Goal: Task Accomplishment & Management: Manage account settings

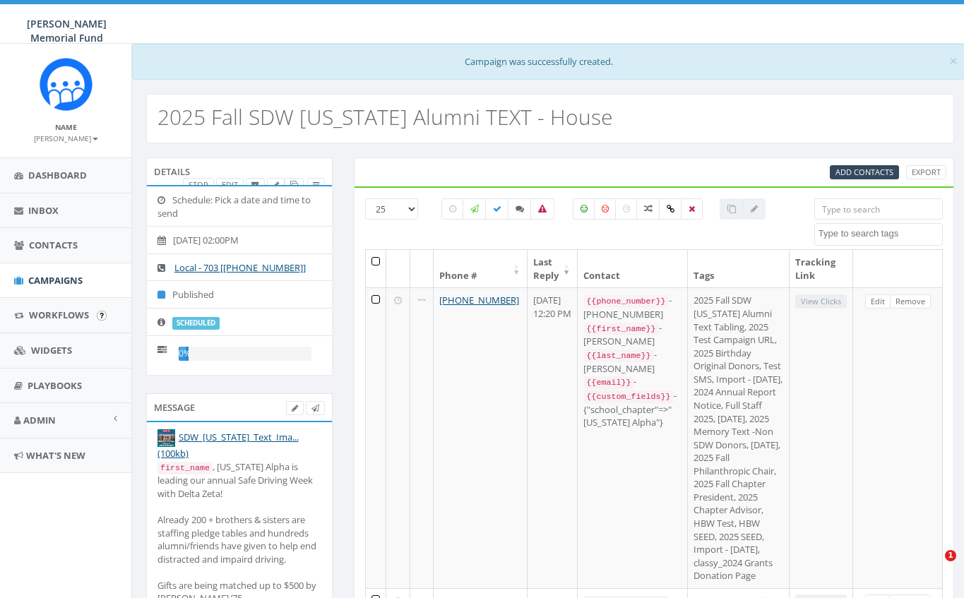
select select
click at [44, 280] on span "Campaigns" at bounding box center [55, 280] width 54 height 13
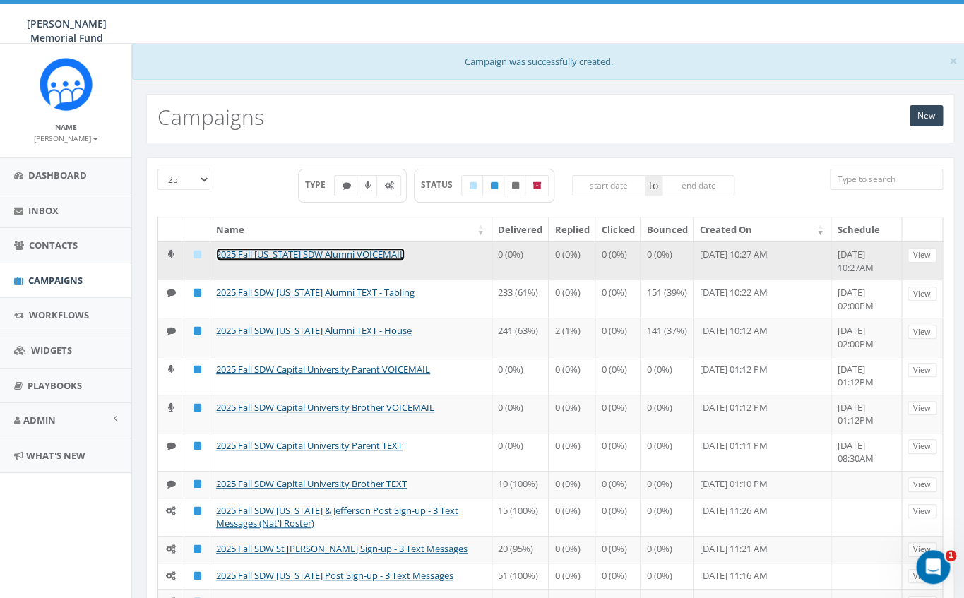
click at [349, 249] on link "2025 Fall [US_STATE] SDW Alumni VOICEMAIL" at bounding box center [310, 254] width 189 height 13
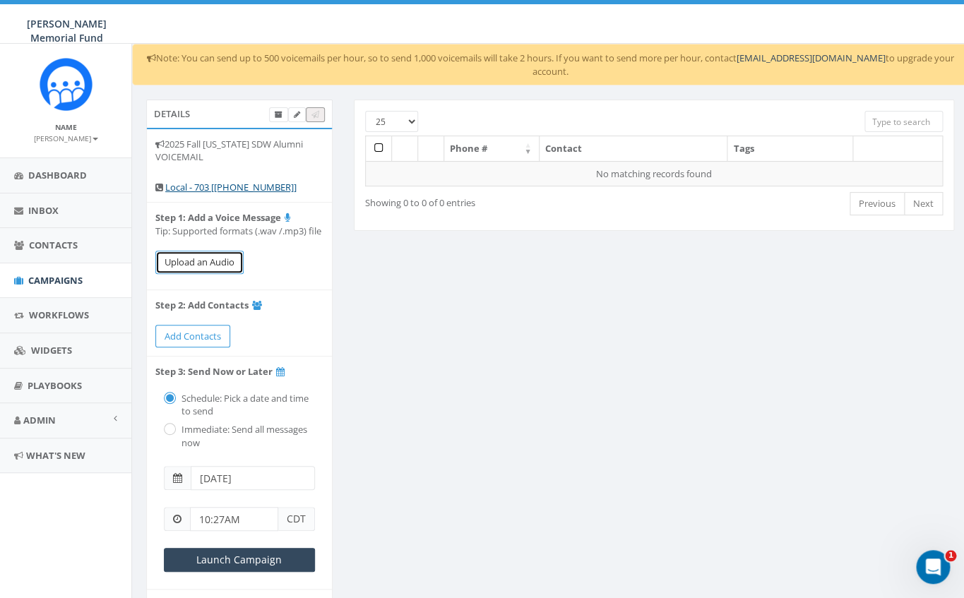
click at [196, 262] on button "Upload an Audio" at bounding box center [199, 262] width 88 height 23
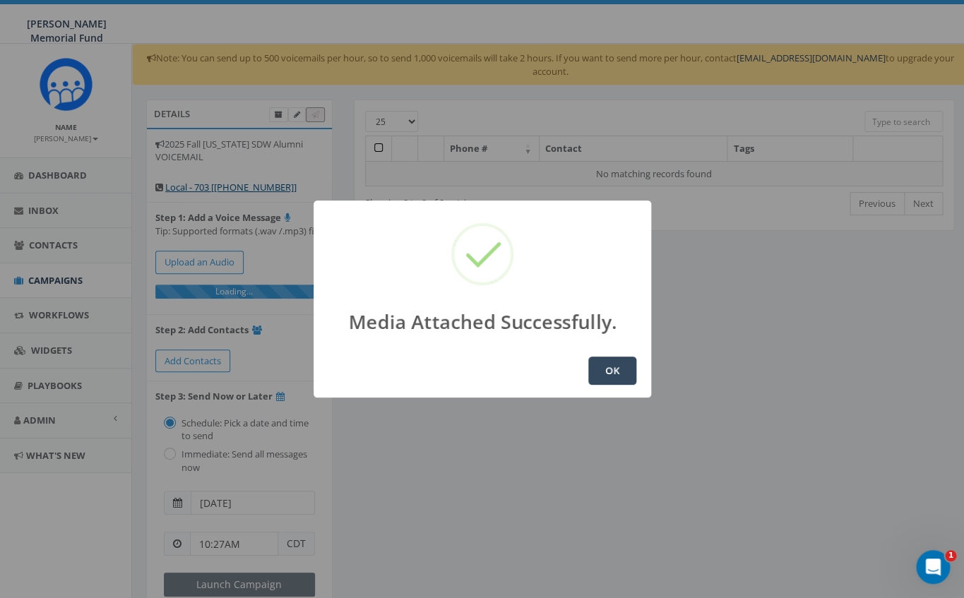
click at [612, 366] on button "OK" at bounding box center [612, 371] width 48 height 28
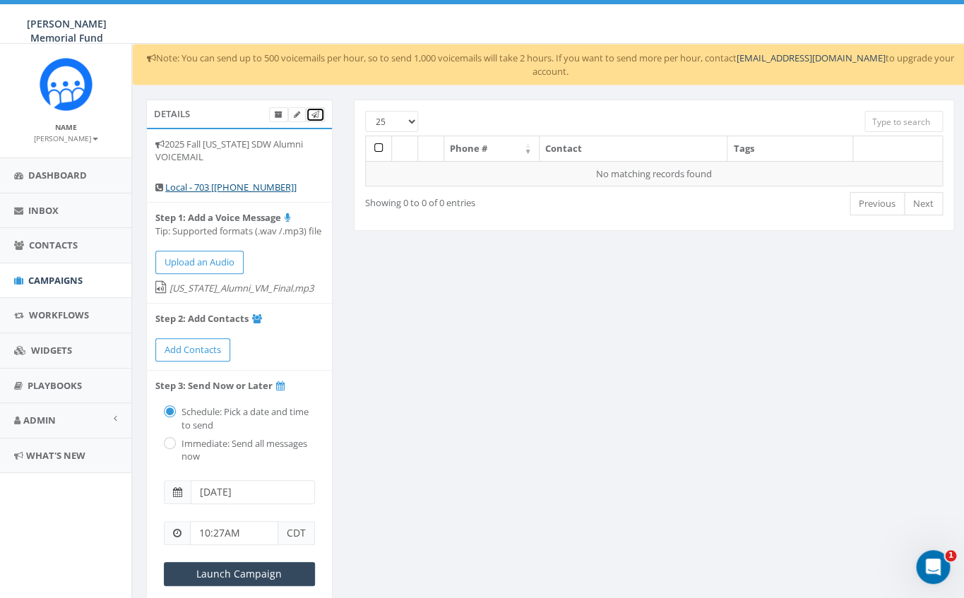
click at [315, 111] on icon at bounding box center [316, 115] width 8 height 8
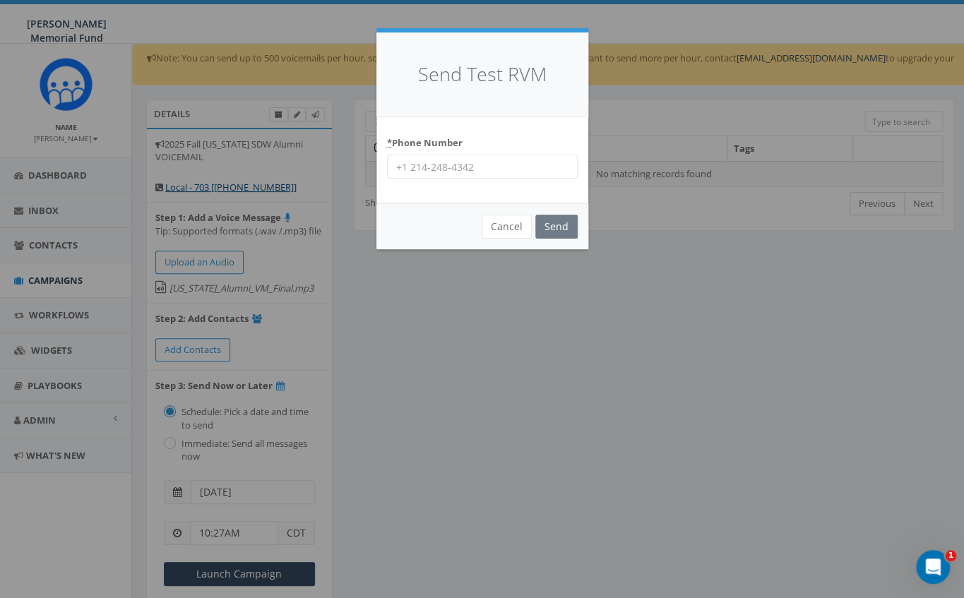
click at [432, 167] on input "* Phone Number" at bounding box center [482, 167] width 191 height 24
type input "7035872777"
click at [557, 230] on input "Send" at bounding box center [556, 227] width 42 height 24
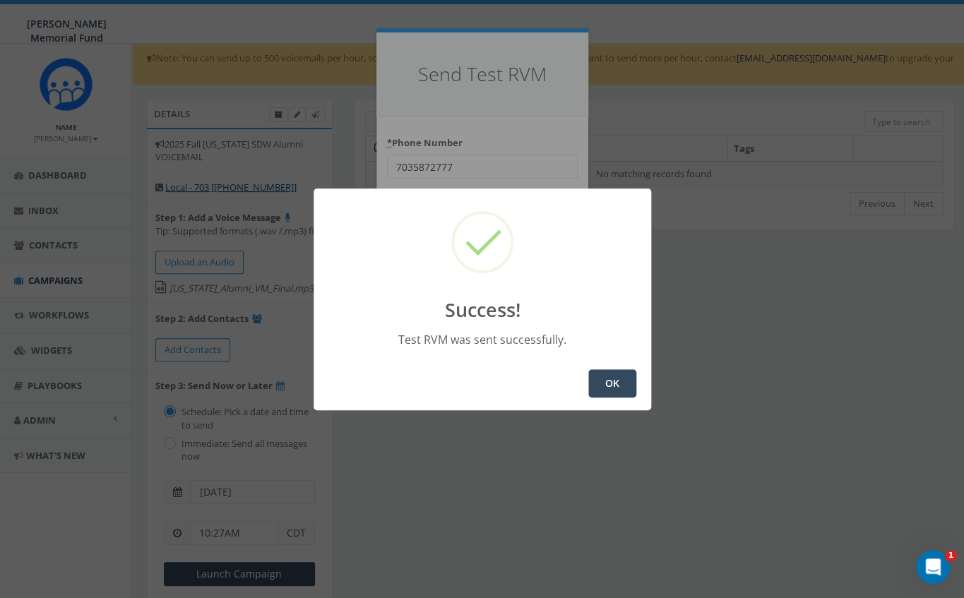
click at [622, 385] on button "OK" at bounding box center [612, 383] width 48 height 28
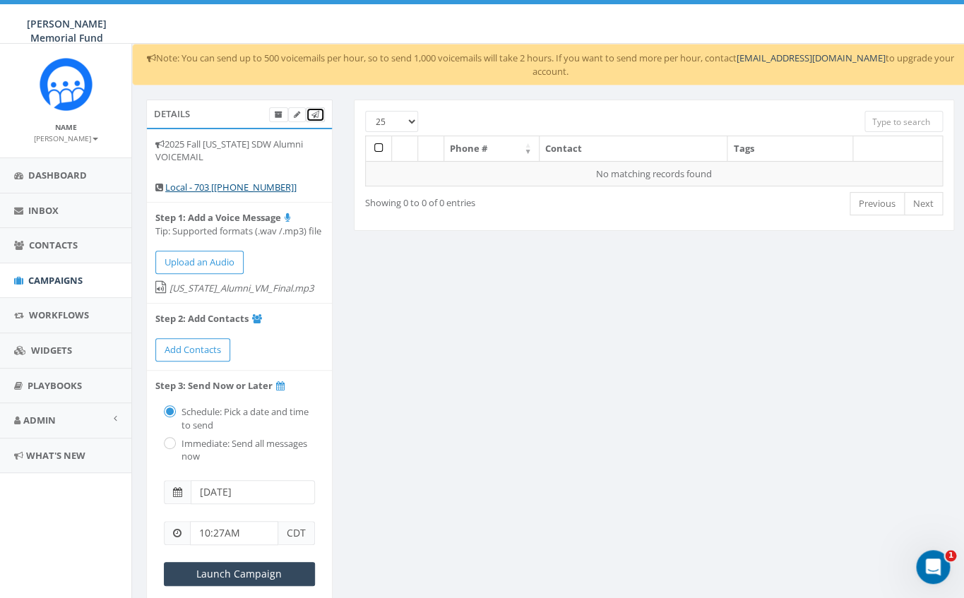
click at [316, 111] on icon at bounding box center [316, 115] width 8 height 8
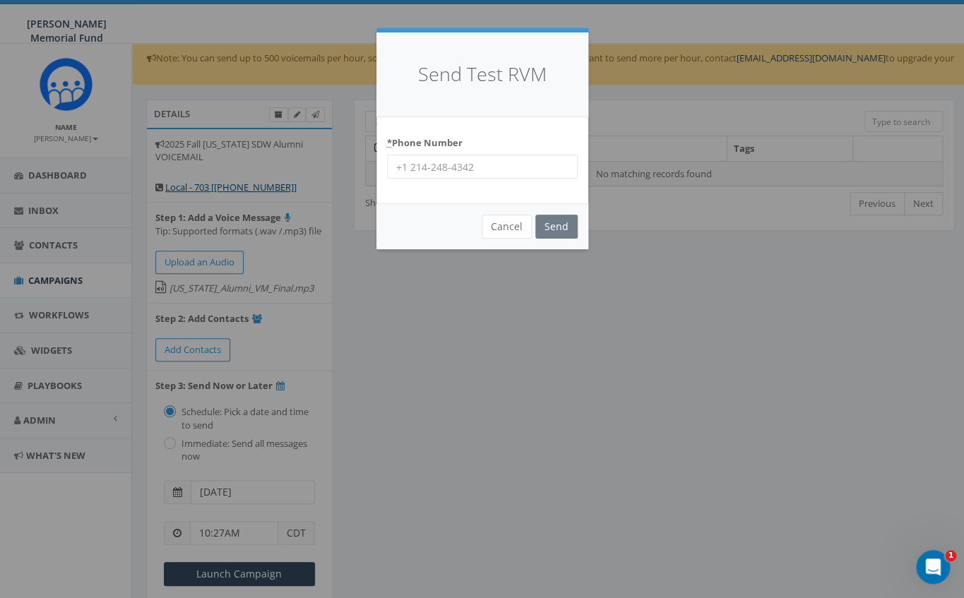
click at [439, 167] on input "* Phone Number" at bounding box center [482, 167] width 191 height 24
type input "8644201836"
click at [554, 227] on input "Send" at bounding box center [556, 227] width 42 height 24
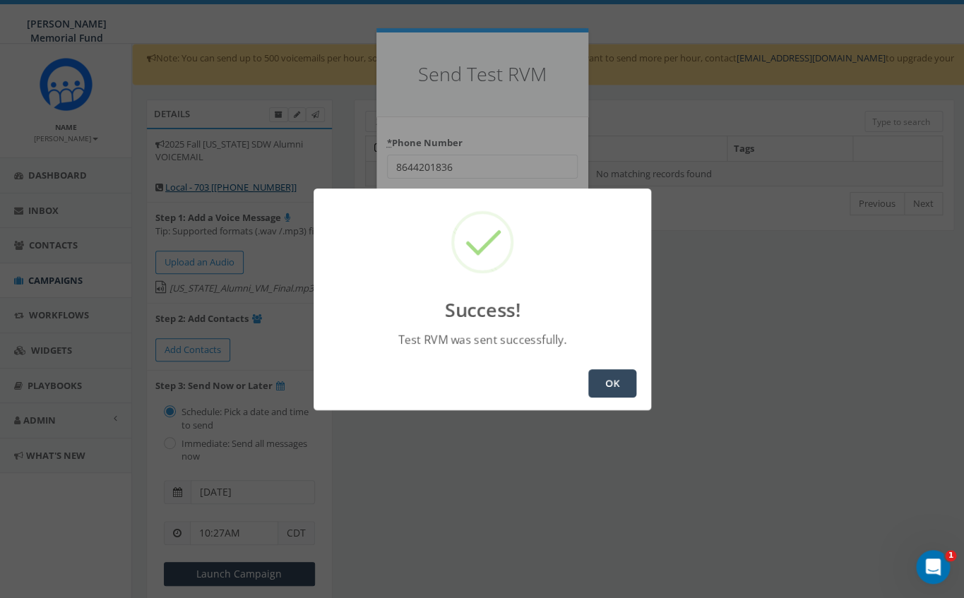
click at [588, 369] on button "OK" at bounding box center [612, 383] width 48 height 28
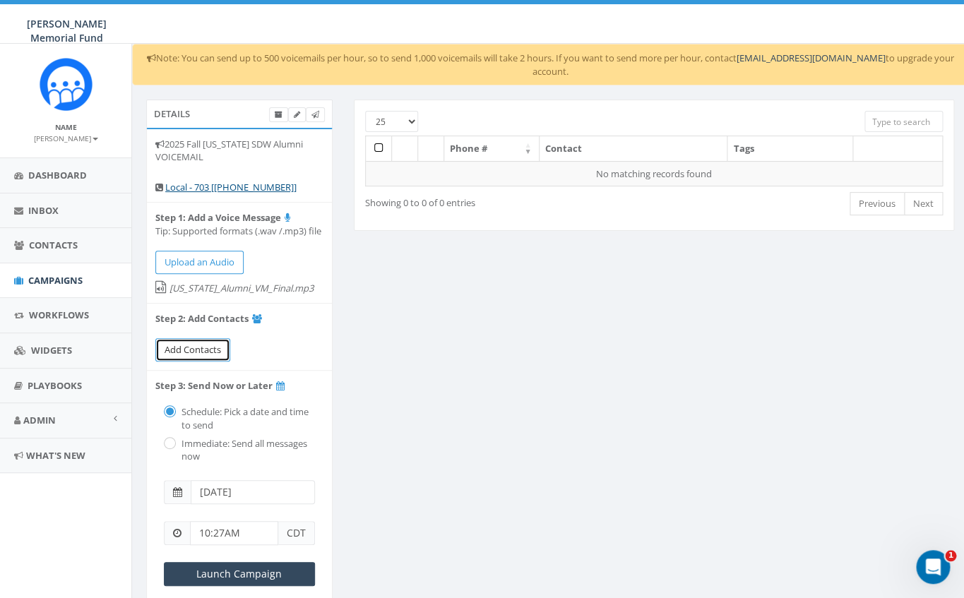
click at [178, 352] on span "Add Contacts" at bounding box center [193, 349] width 57 height 13
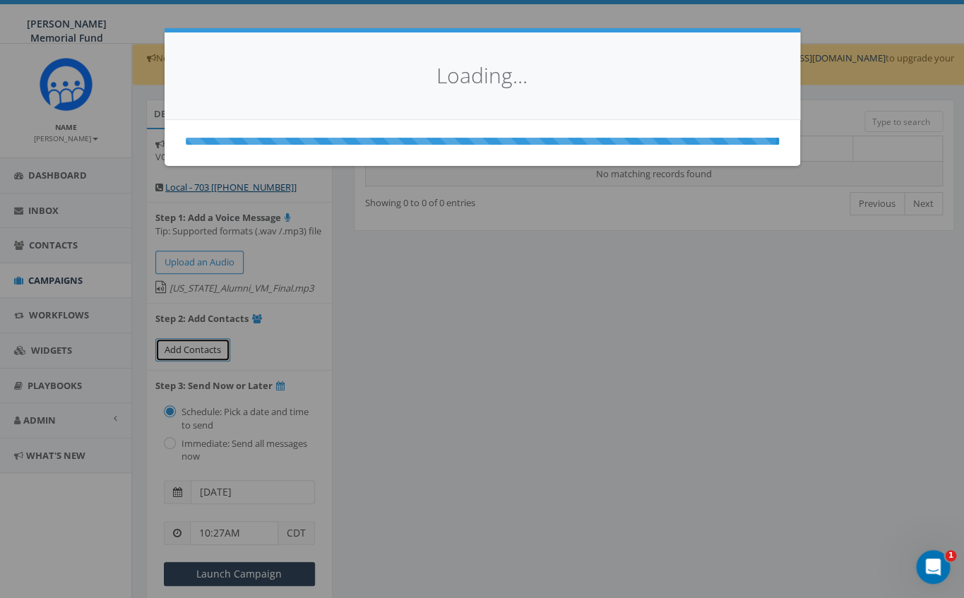
select select
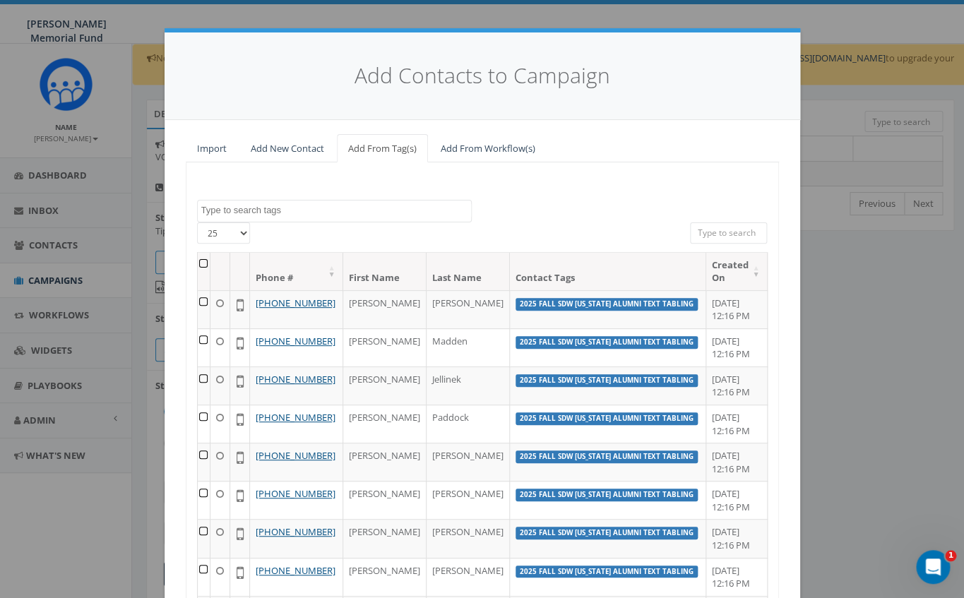
click at [290, 212] on textarea "Search" at bounding box center [336, 210] width 270 height 13
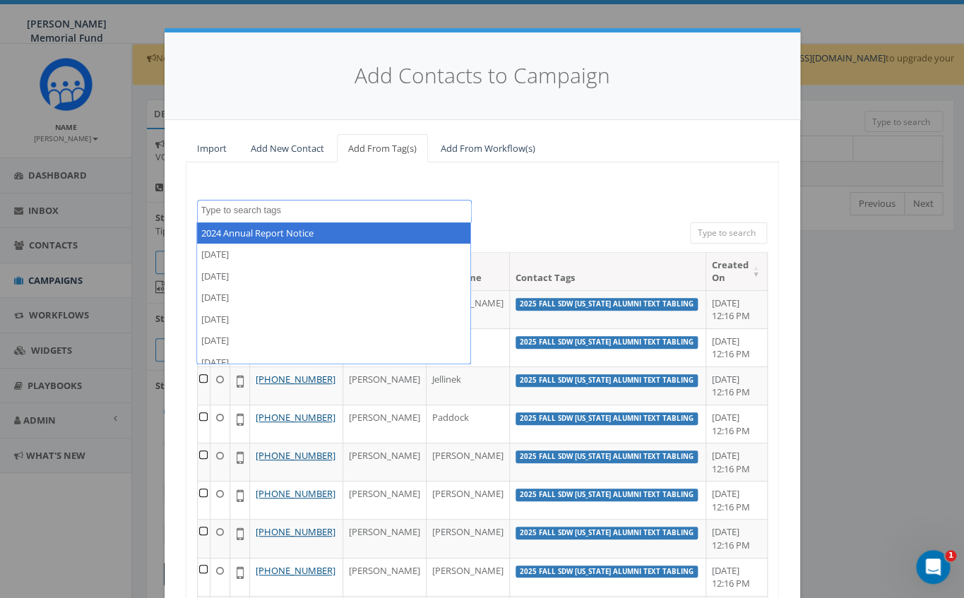
paste textarea "2025 Fall SDW [US_STATE] Alumni Text House"
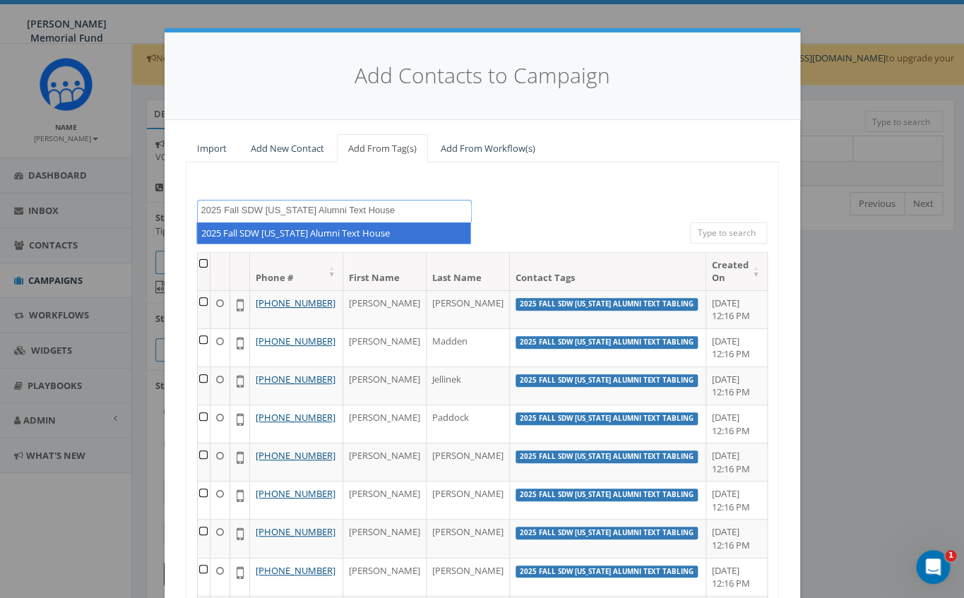
type textarea "2025 Fall SDW [US_STATE] Alumni Text House"
select select "2025 Fall SDW [US_STATE] Alumni Text House"
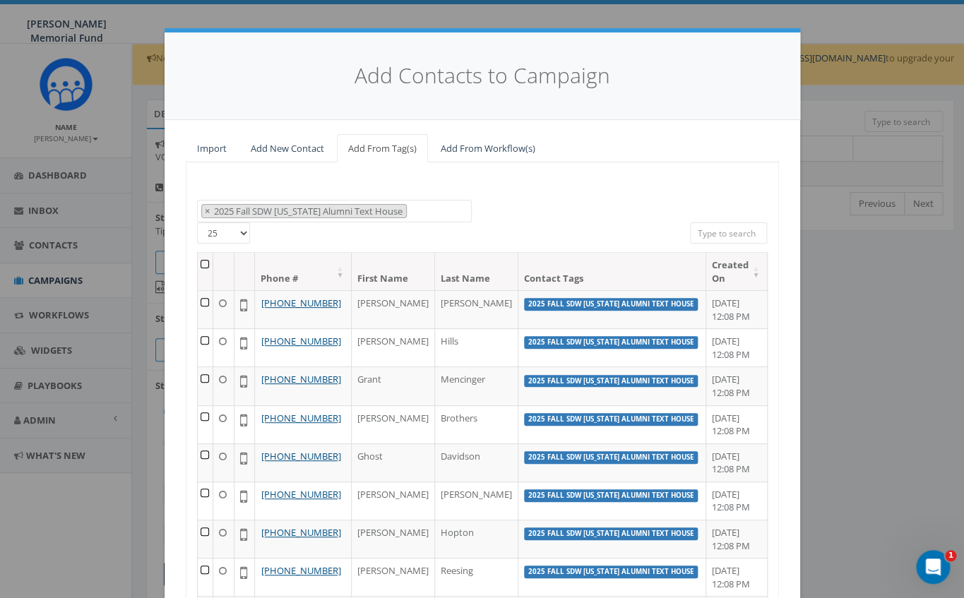
click at [211, 262] on th at bounding box center [206, 271] width 16 height 37
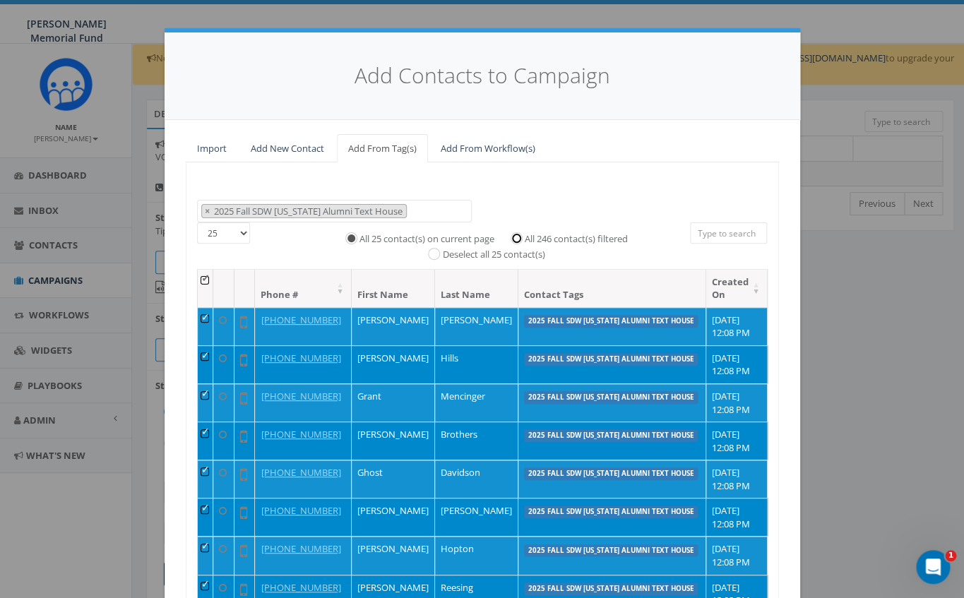
click at [518, 237] on input "All 246 contact(s) filtered" at bounding box center [520, 236] width 9 height 9
radio input "true"
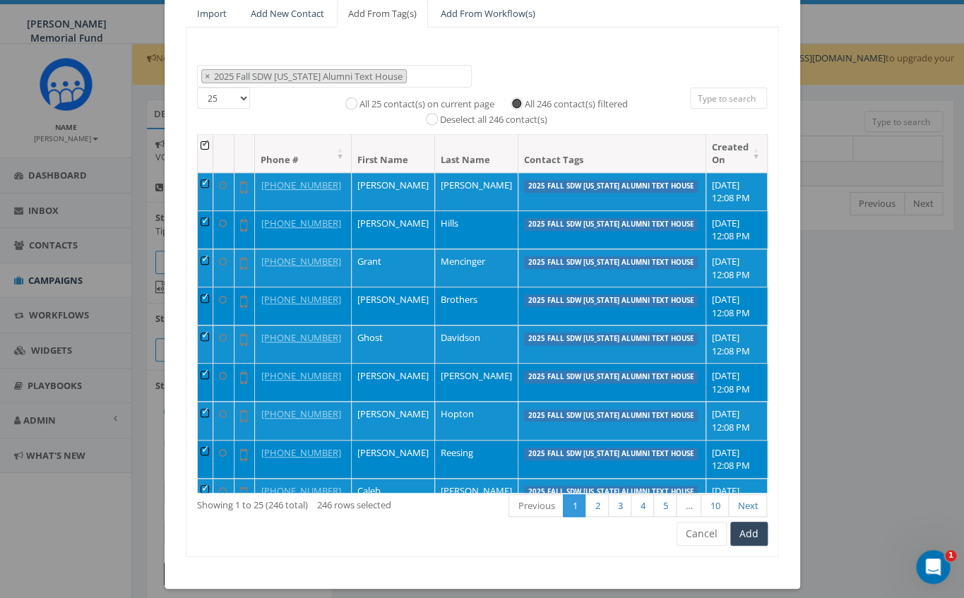
scroll to position [147, 0]
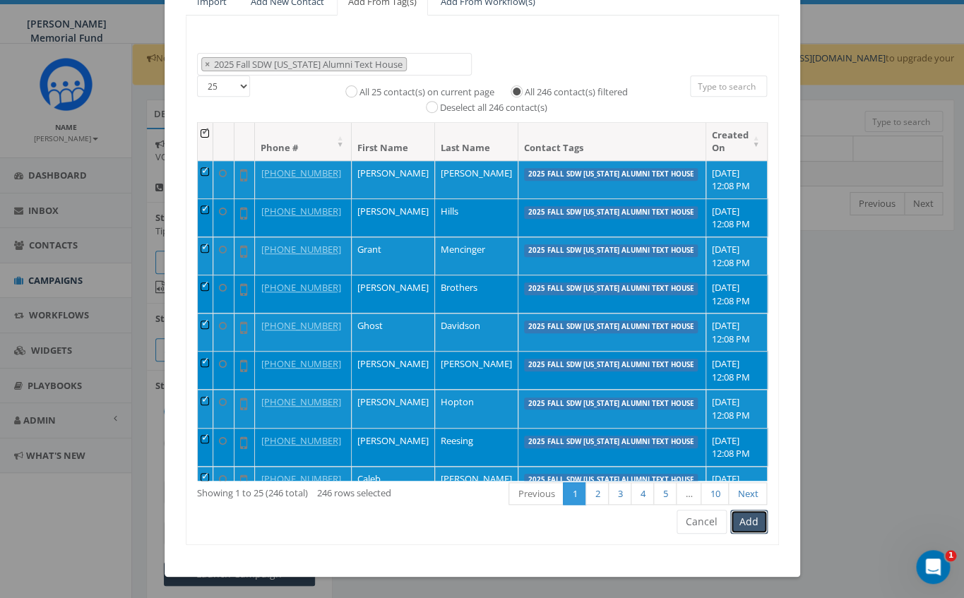
click at [750, 521] on button "Add" at bounding box center [748, 522] width 37 height 24
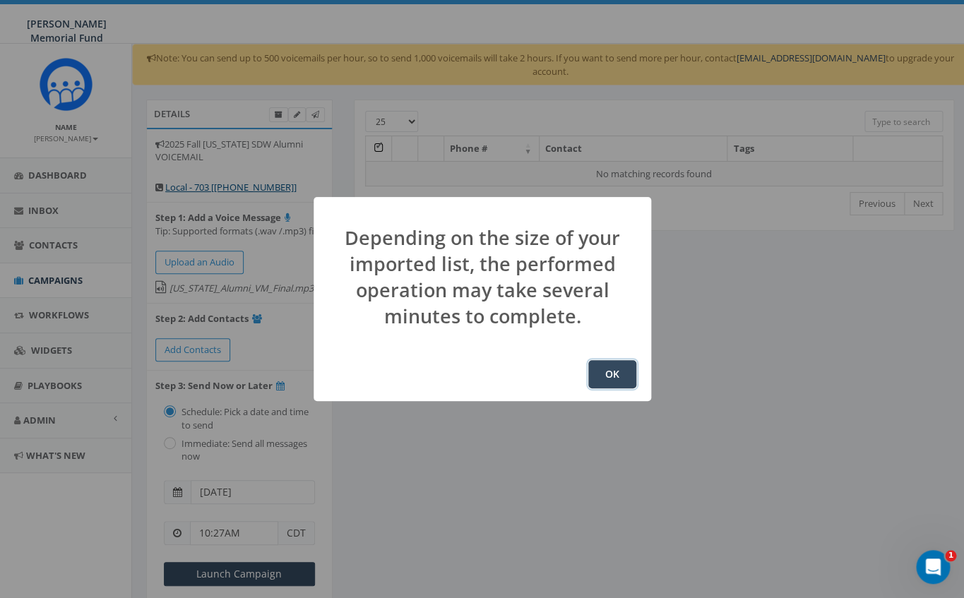
click at [615, 379] on button "OK" at bounding box center [612, 374] width 48 height 28
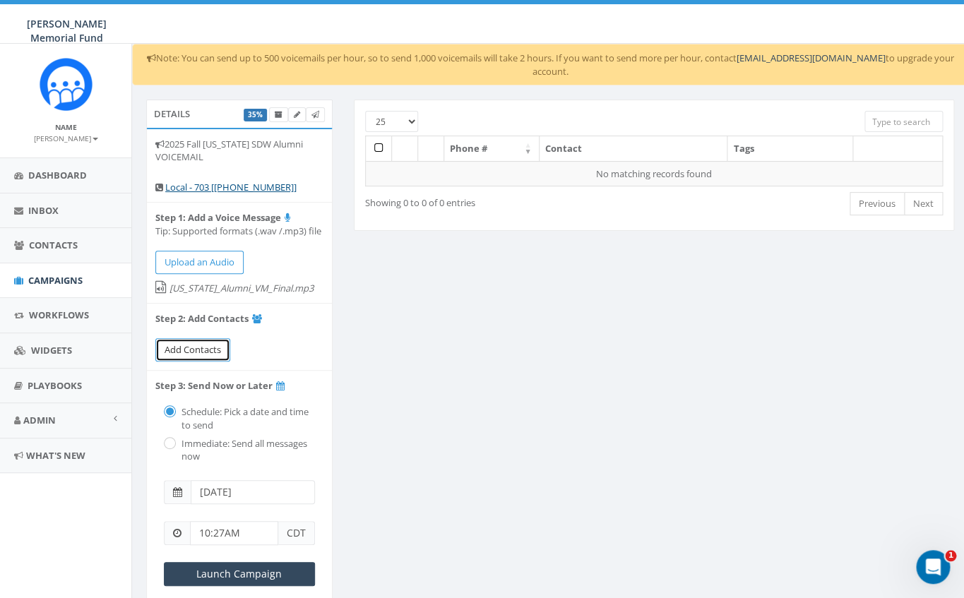
click at [203, 352] on span "Add Contacts" at bounding box center [193, 349] width 57 height 13
select select
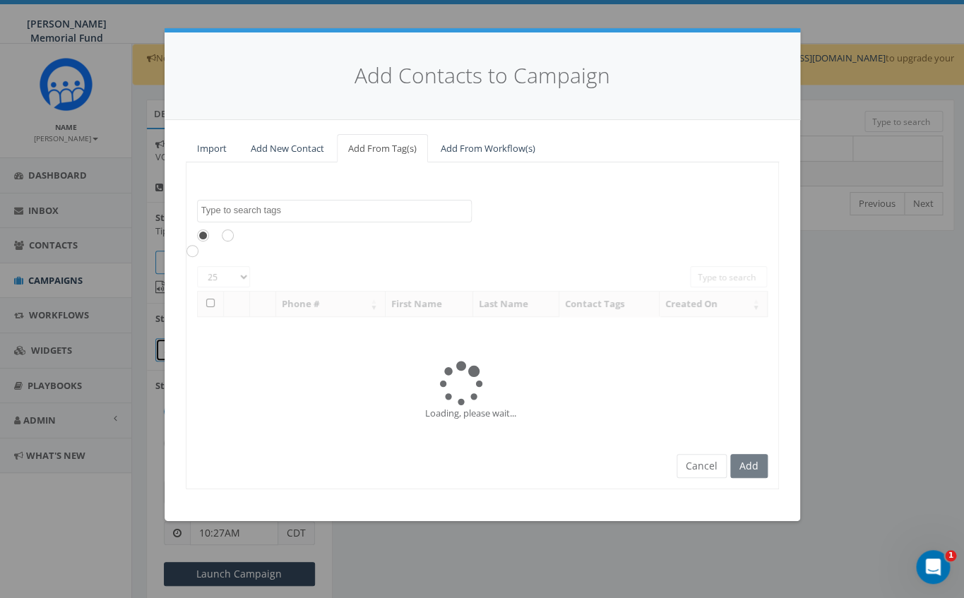
scroll to position [504, 0]
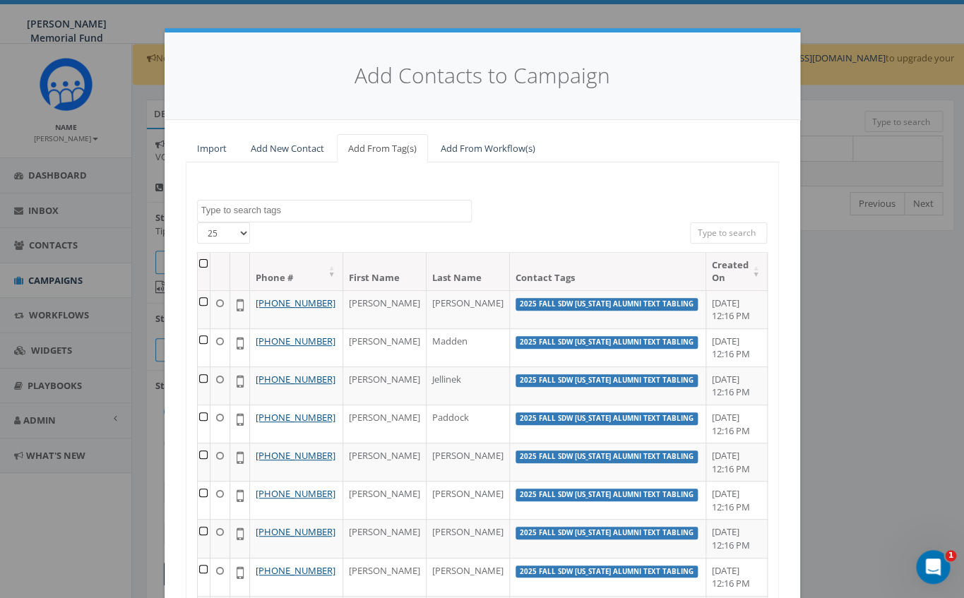
click at [265, 212] on textarea "Search" at bounding box center [336, 210] width 270 height 13
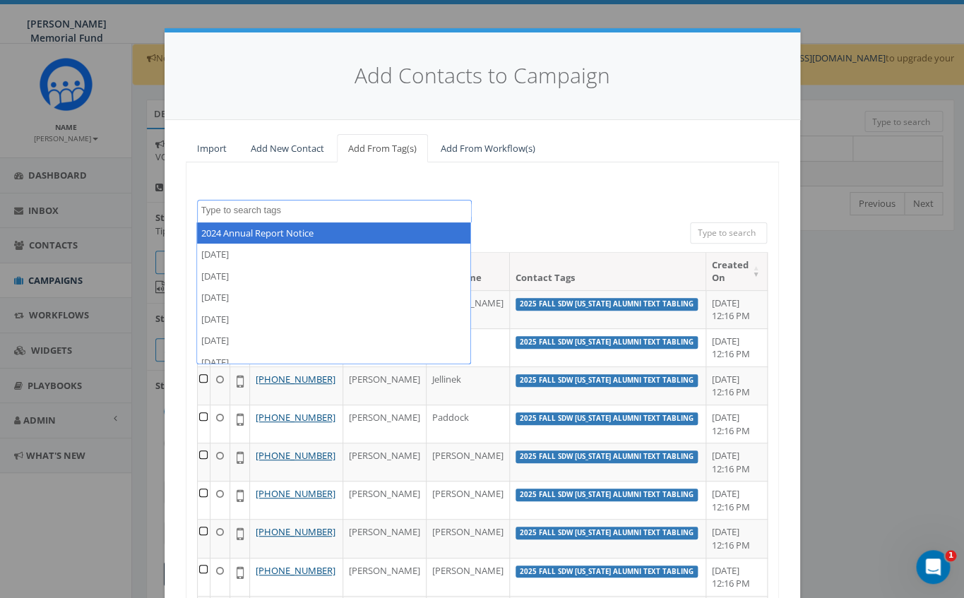
paste textarea "2025 Fall SDW [US_STATE] Alumni Text Tabling"
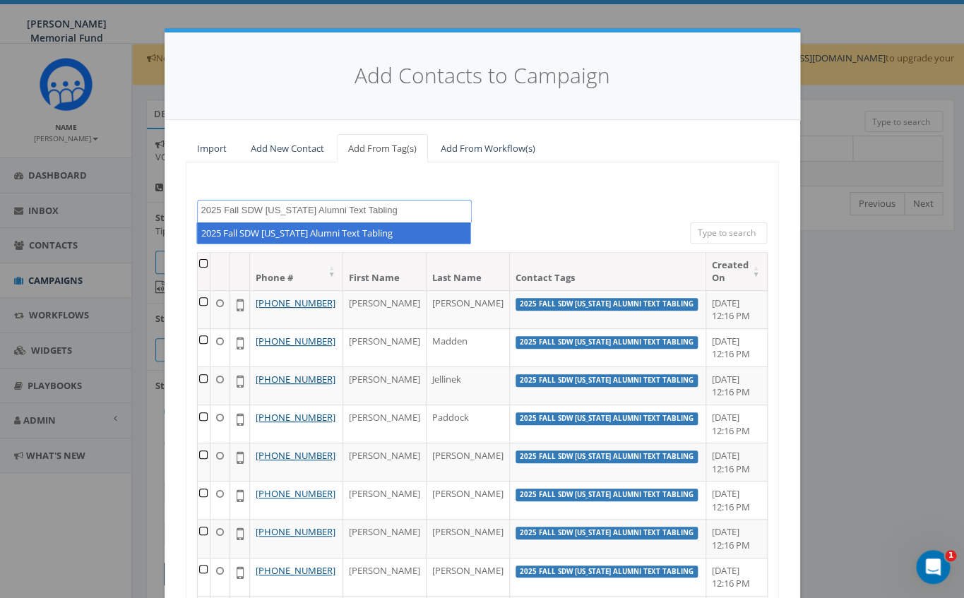
type textarea "2025 Fall SDW [US_STATE] Alumni Text Tabling"
select select "2025 Fall SDW [US_STATE] Alumni Text Tabling"
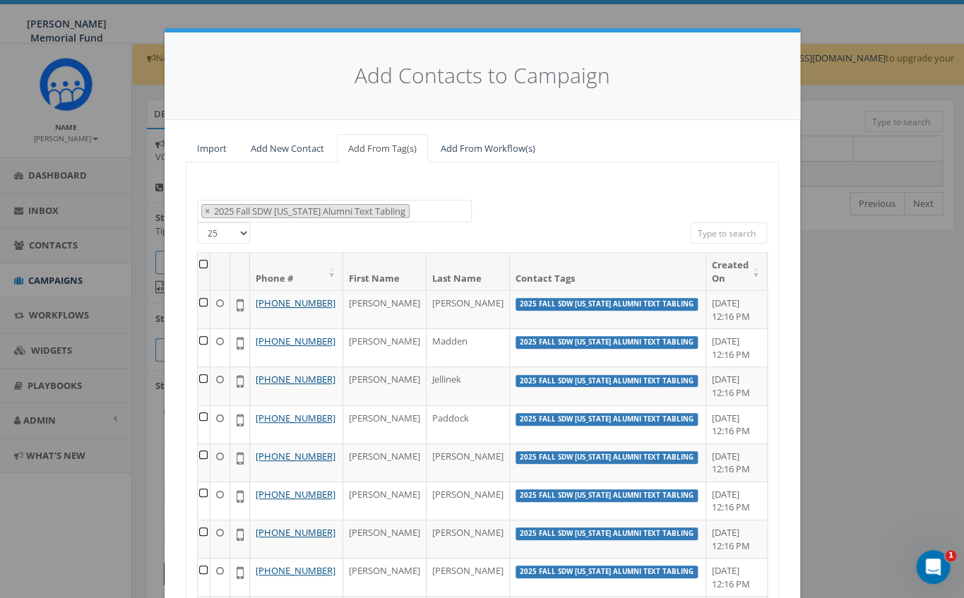
click at [210, 264] on th at bounding box center [204, 271] width 13 height 37
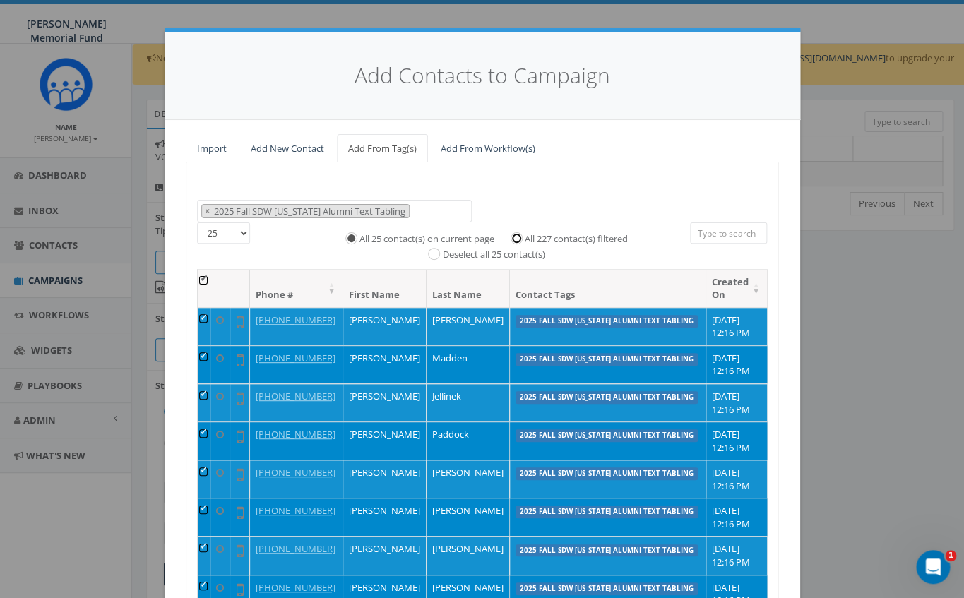
click at [517, 241] on input "All 227 contact(s) filtered" at bounding box center [520, 236] width 9 height 9
radio input "true"
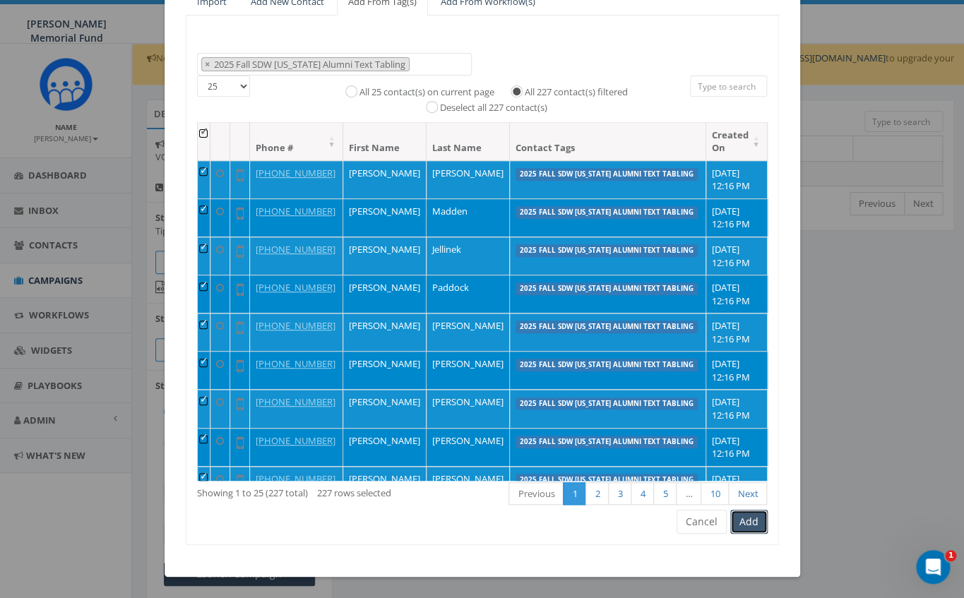
click at [747, 526] on button "Add" at bounding box center [748, 522] width 37 height 24
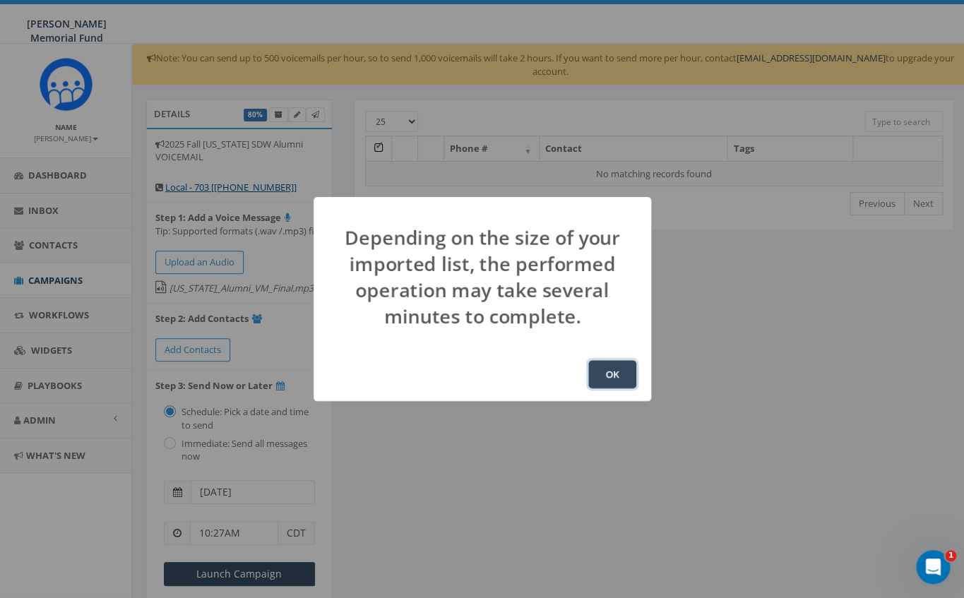
click at [619, 376] on button "OK" at bounding box center [612, 374] width 48 height 28
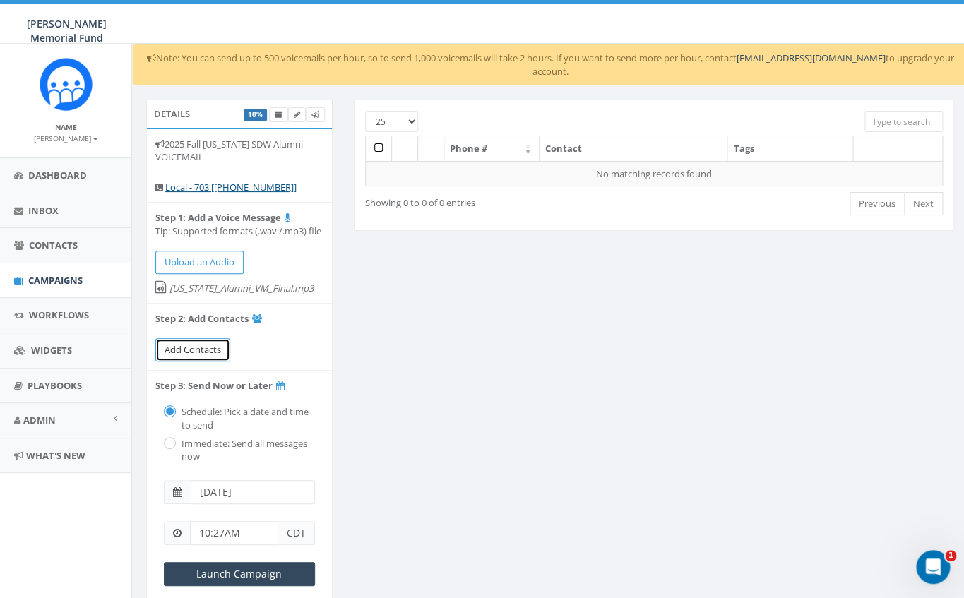
click at [181, 349] on span "Add Contacts" at bounding box center [193, 349] width 57 height 13
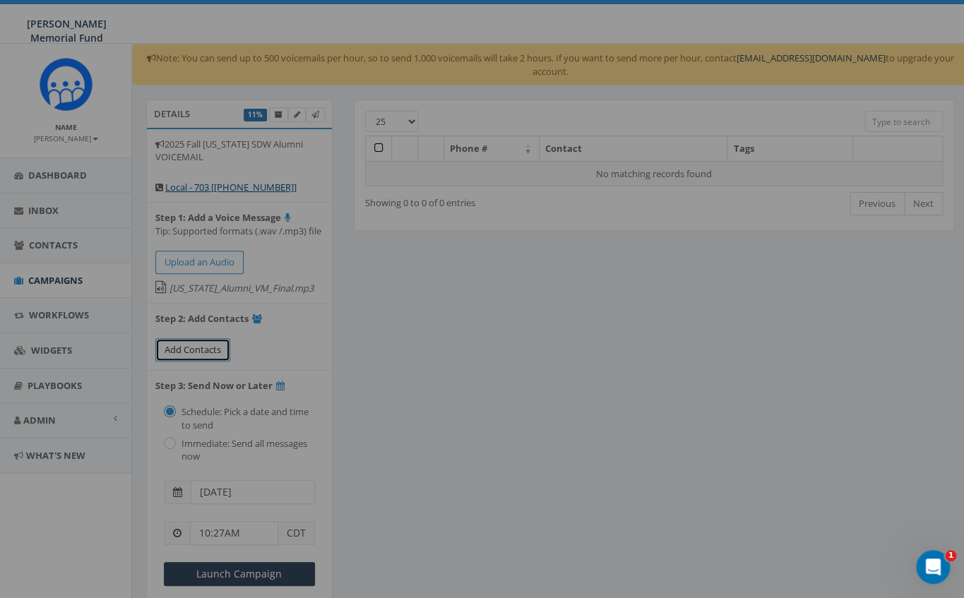
select select
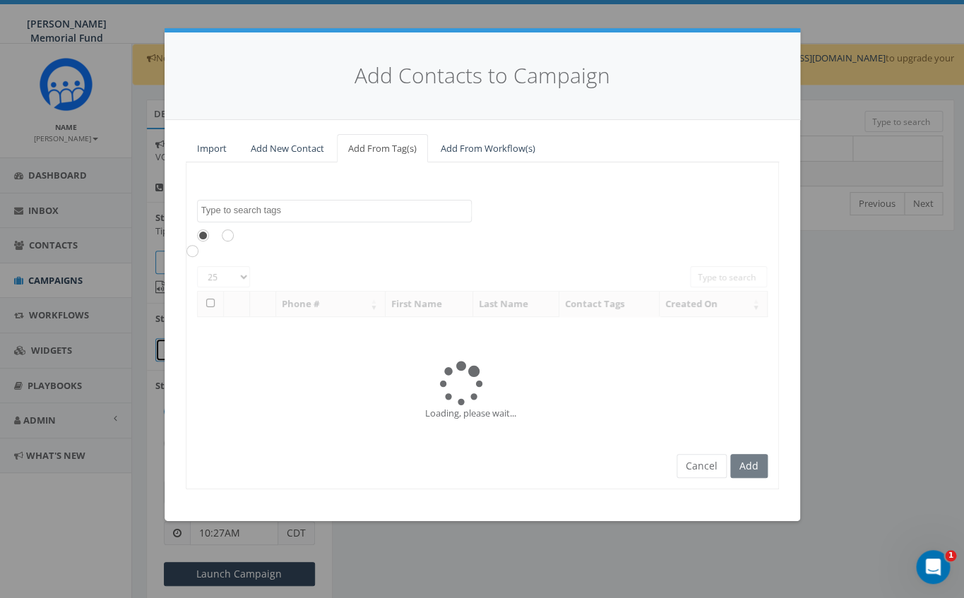
scroll to position [519, 0]
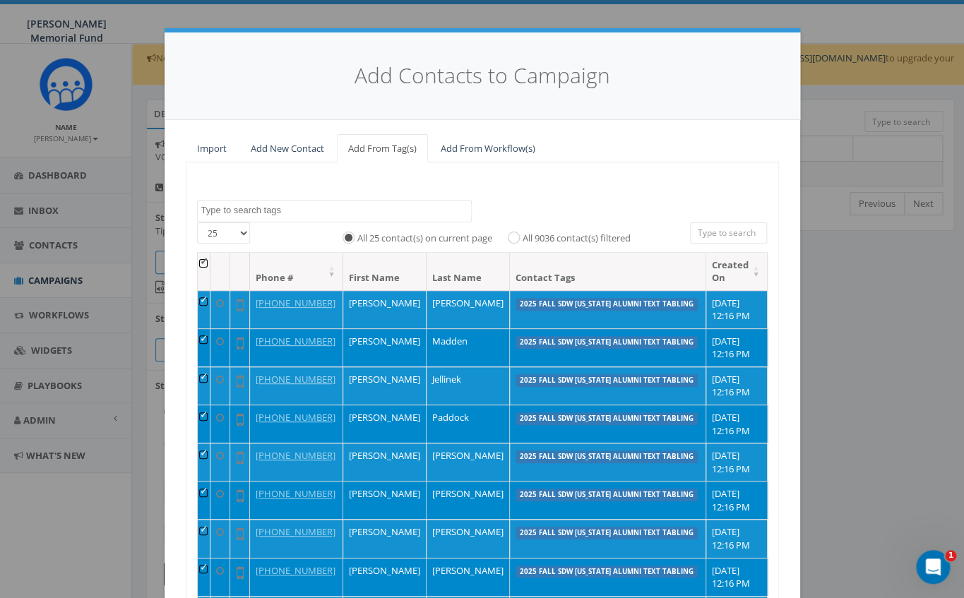
click at [235, 211] on textarea "Search" at bounding box center [336, 210] width 270 height 13
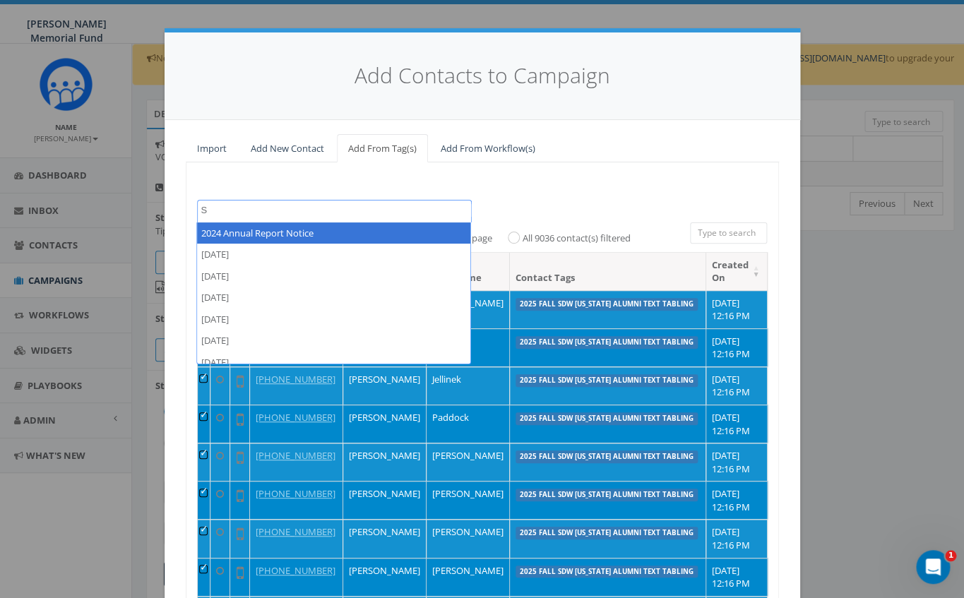
scroll to position [0, 0]
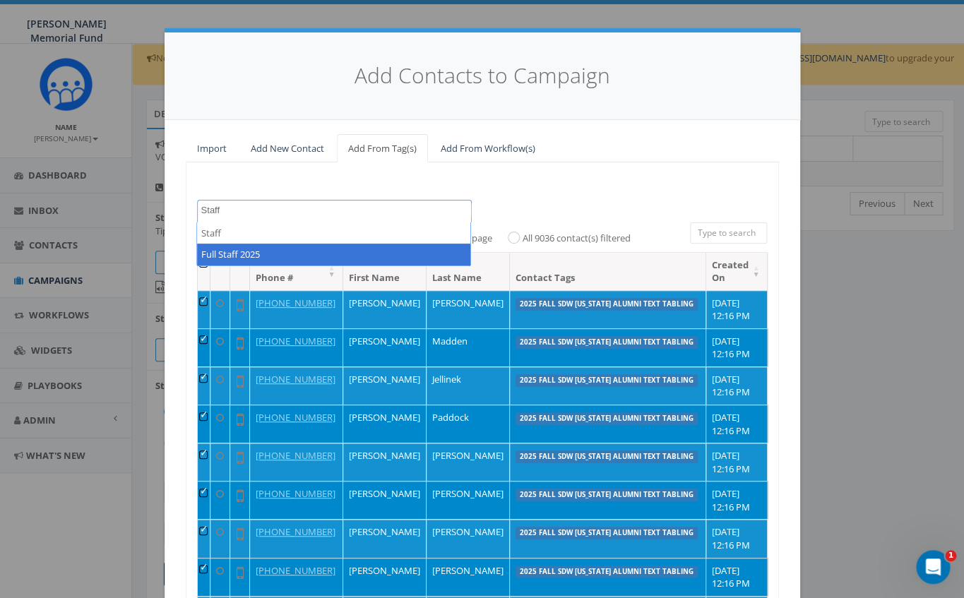
type textarea "Staff"
select select "Full Staff 2025"
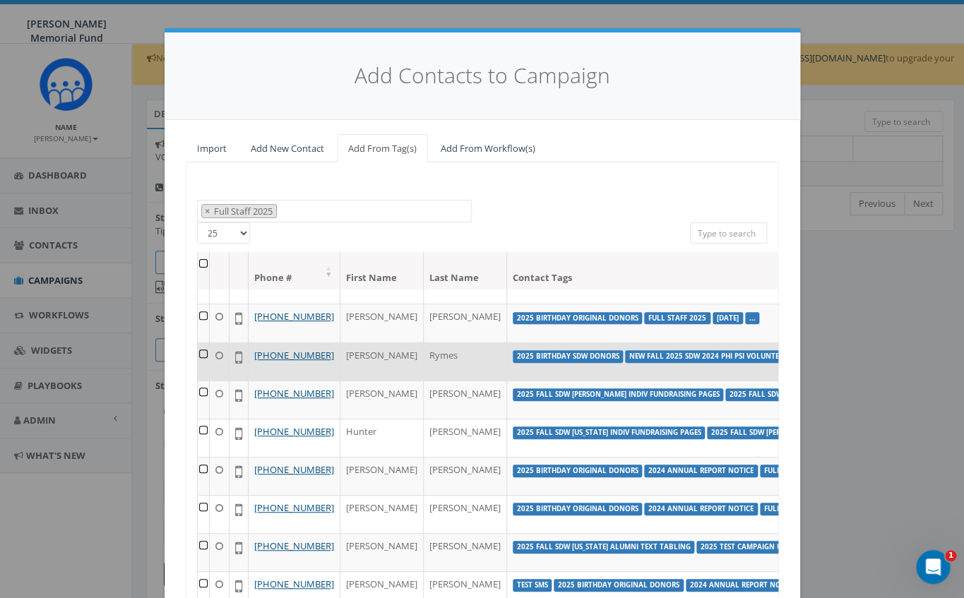
scroll to position [64, 0]
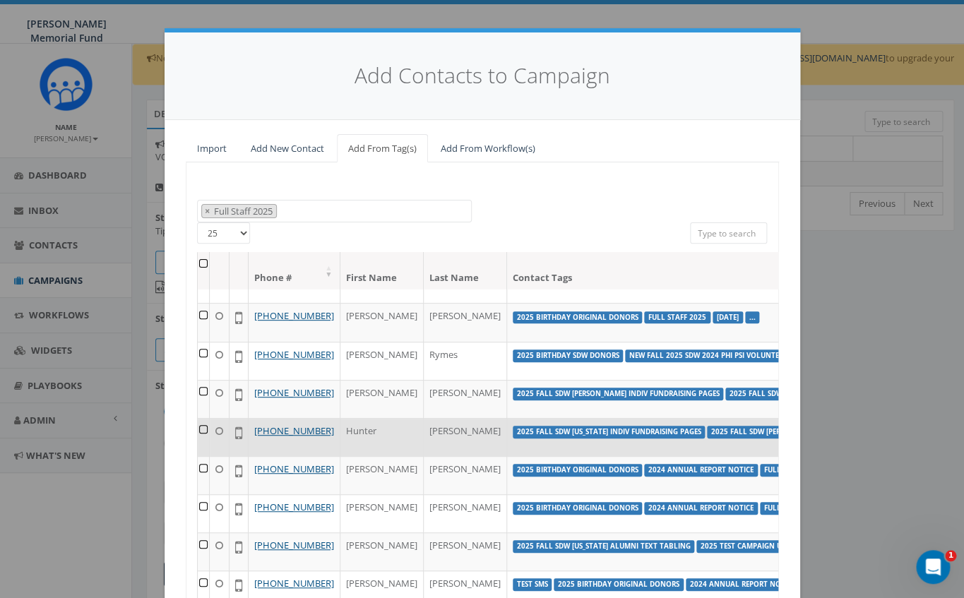
click at [202, 456] on td at bounding box center [204, 437] width 12 height 38
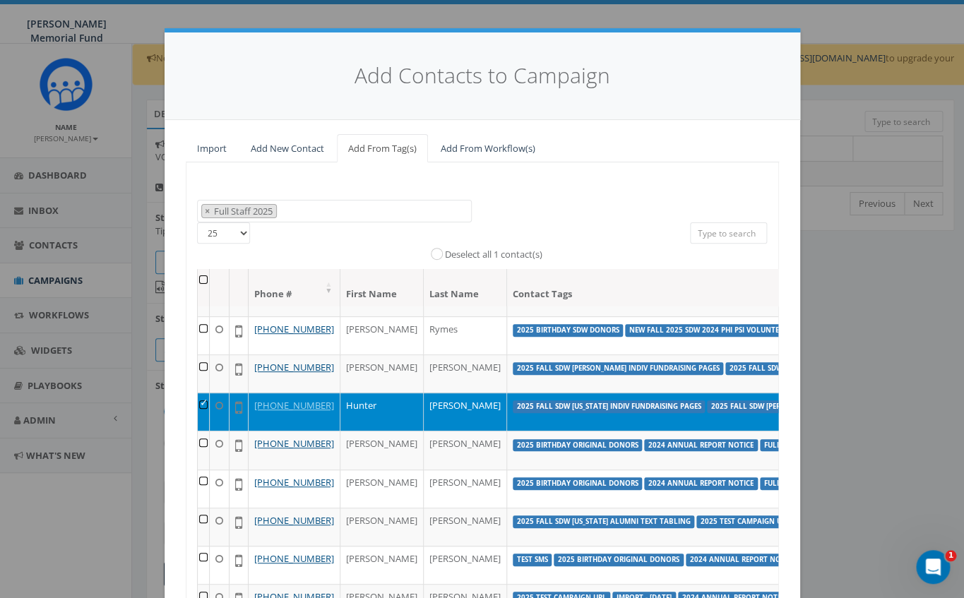
scroll to position [249, 0]
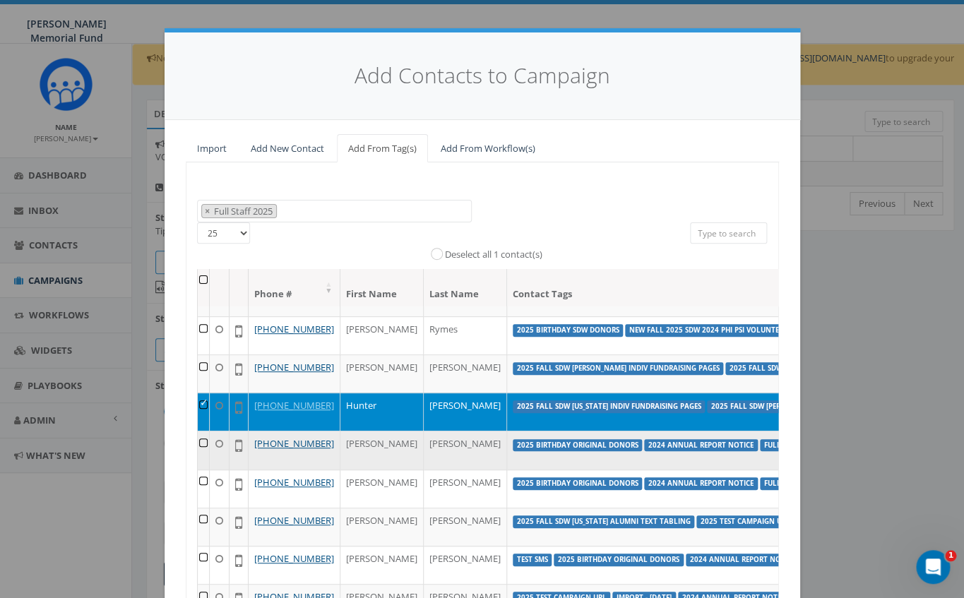
click at [203, 431] on td at bounding box center [204, 450] width 12 height 38
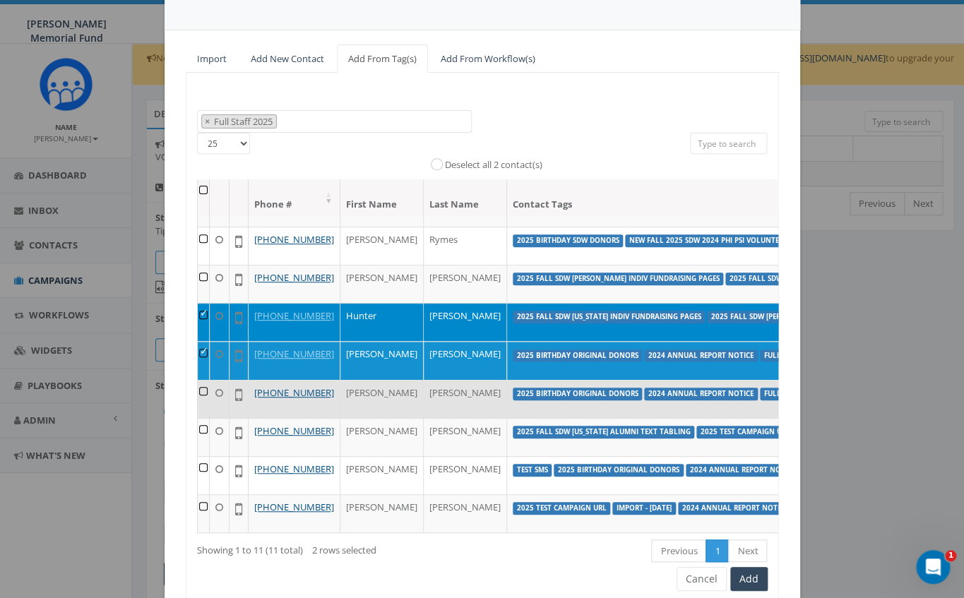
scroll to position [97, 0]
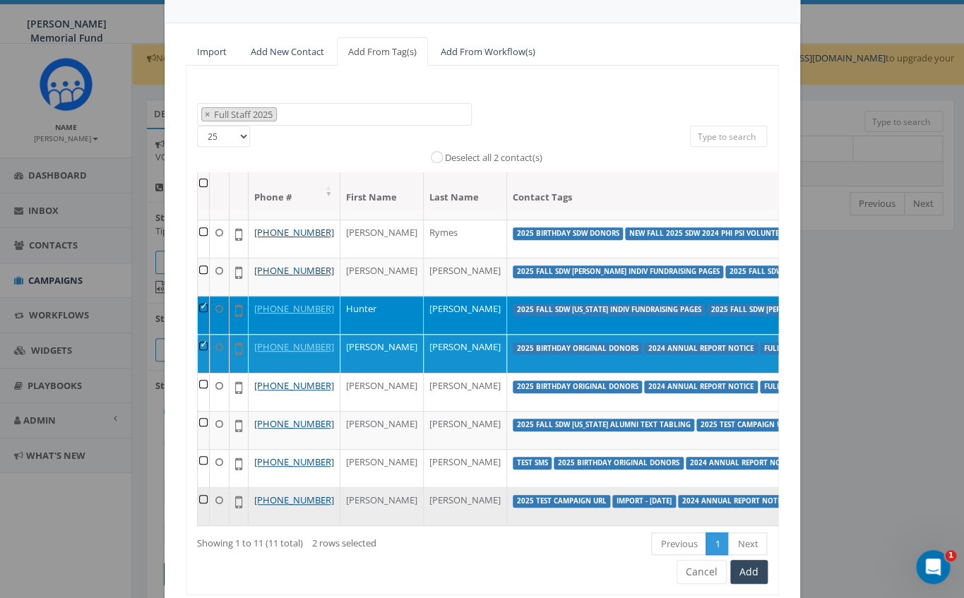
click at [201, 487] on td at bounding box center [204, 506] width 12 height 38
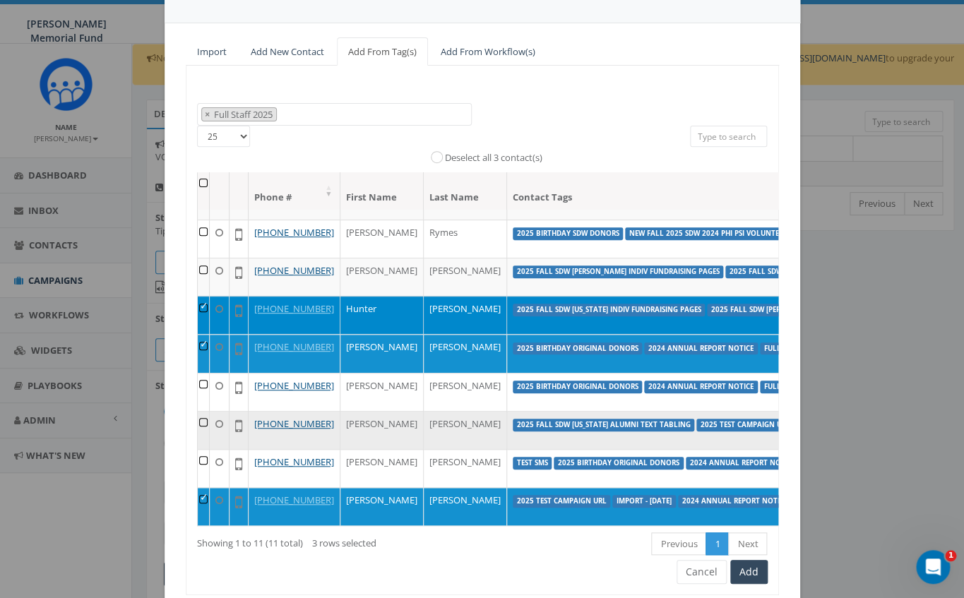
click at [206, 411] on td at bounding box center [204, 430] width 12 height 38
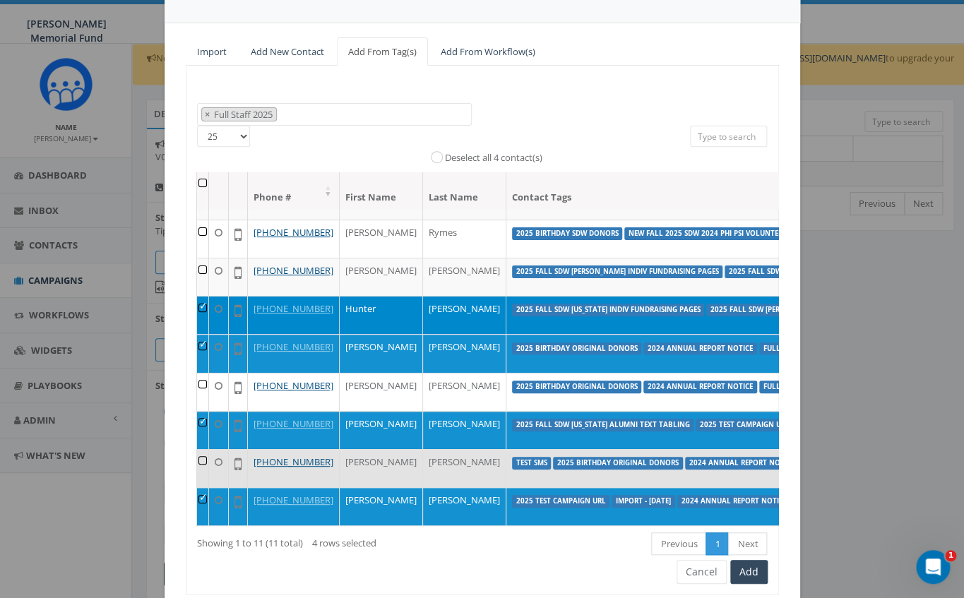
scroll to position [247, 1]
click at [202, 449] on td at bounding box center [203, 468] width 12 height 38
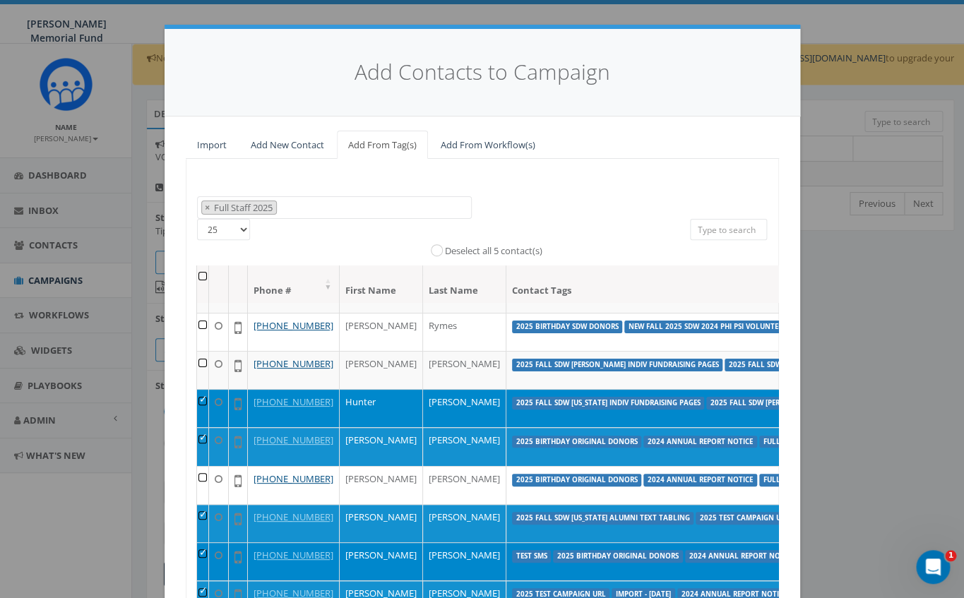
scroll to position [0, 0]
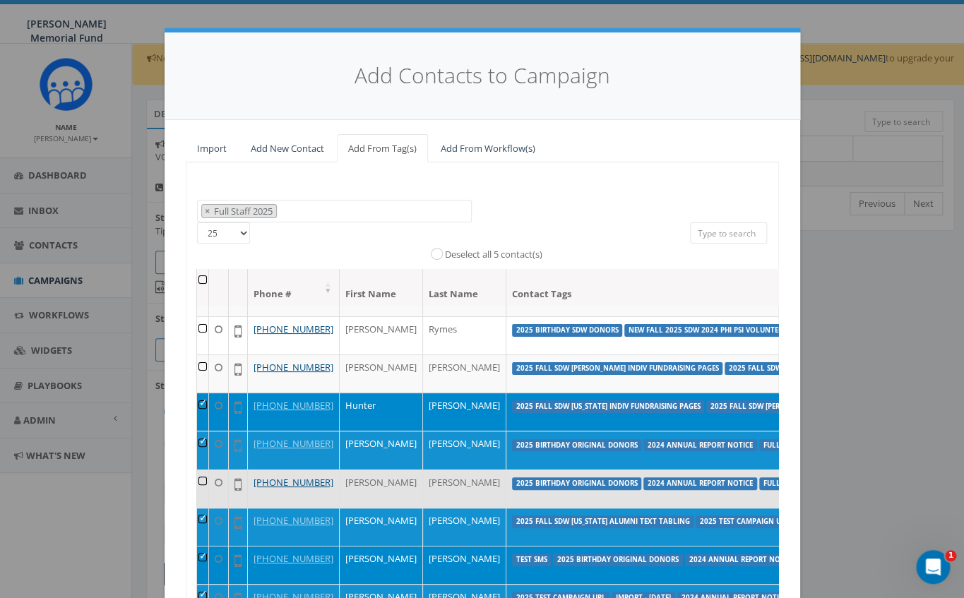
click at [201, 470] on td at bounding box center [203, 489] width 12 height 38
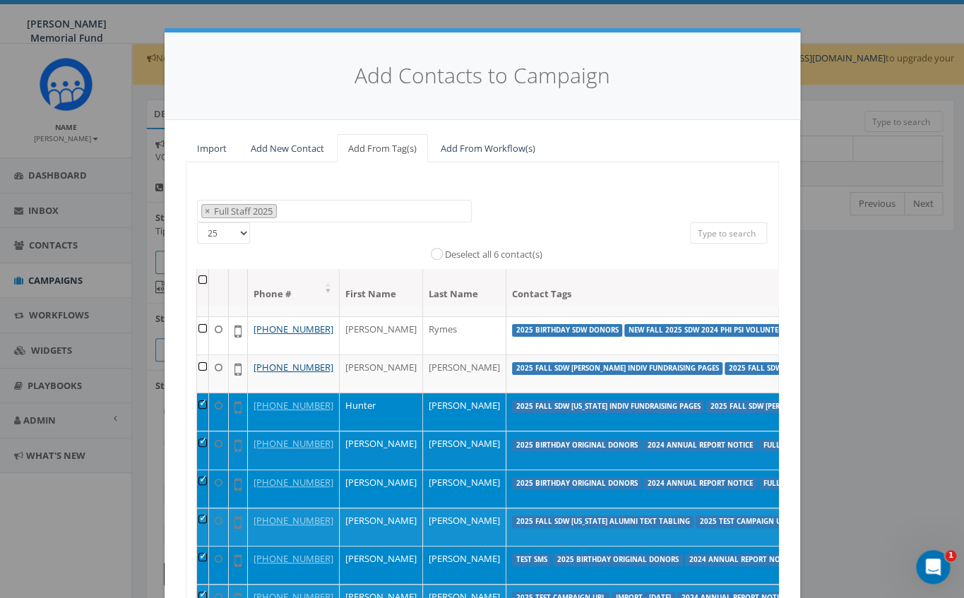
scroll to position [133, 1]
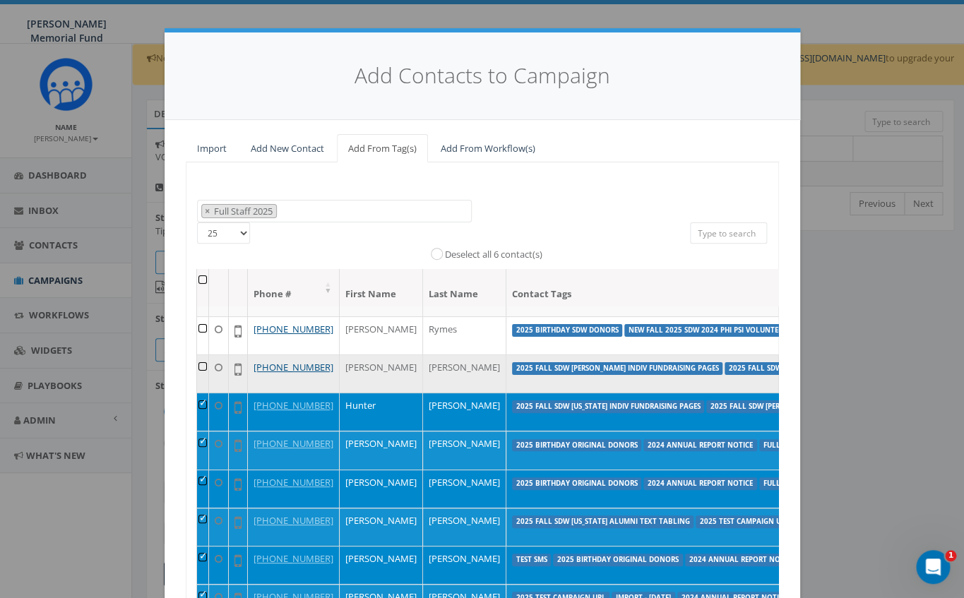
click at [200, 393] on td at bounding box center [203, 374] width 12 height 38
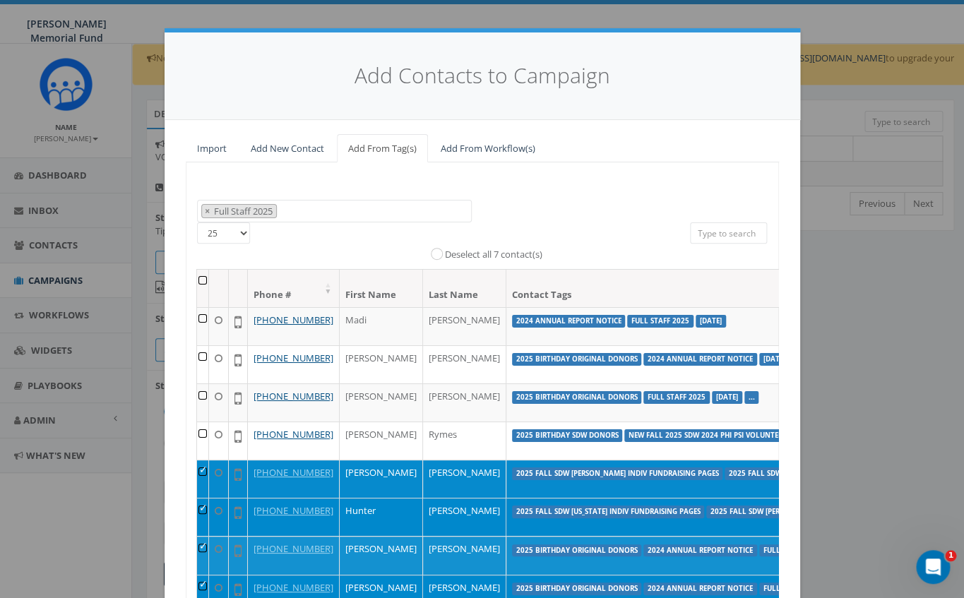
scroll to position [0, 1]
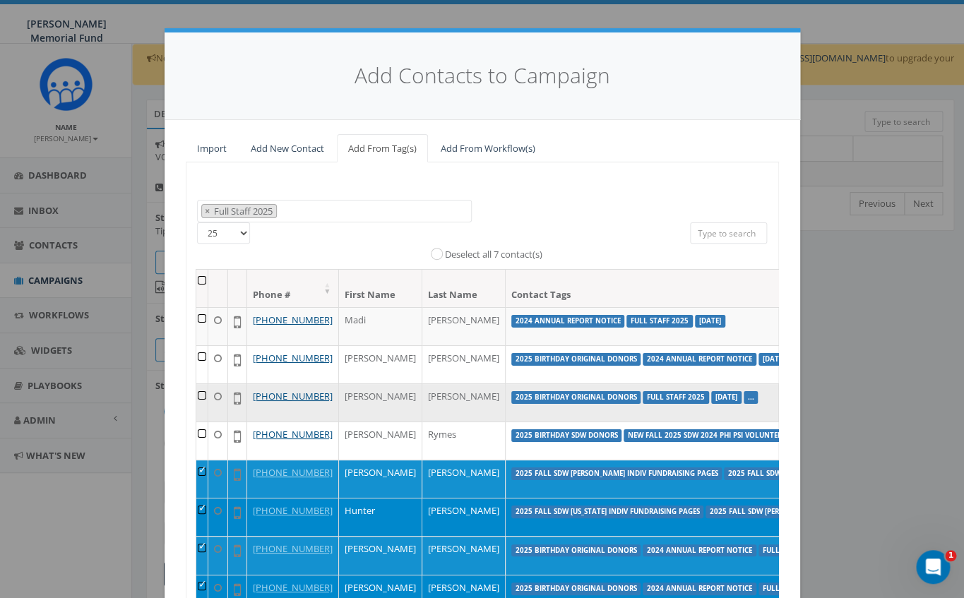
click at [201, 422] on td at bounding box center [202, 403] width 12 height 38
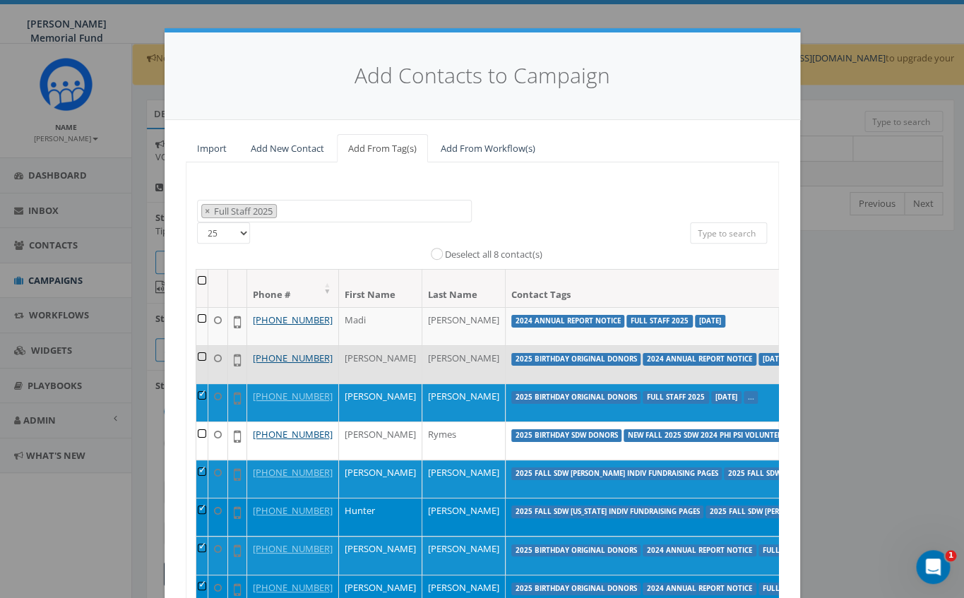
click at [203, 371] on td at bounding box center [202, 364] width 12 height 38
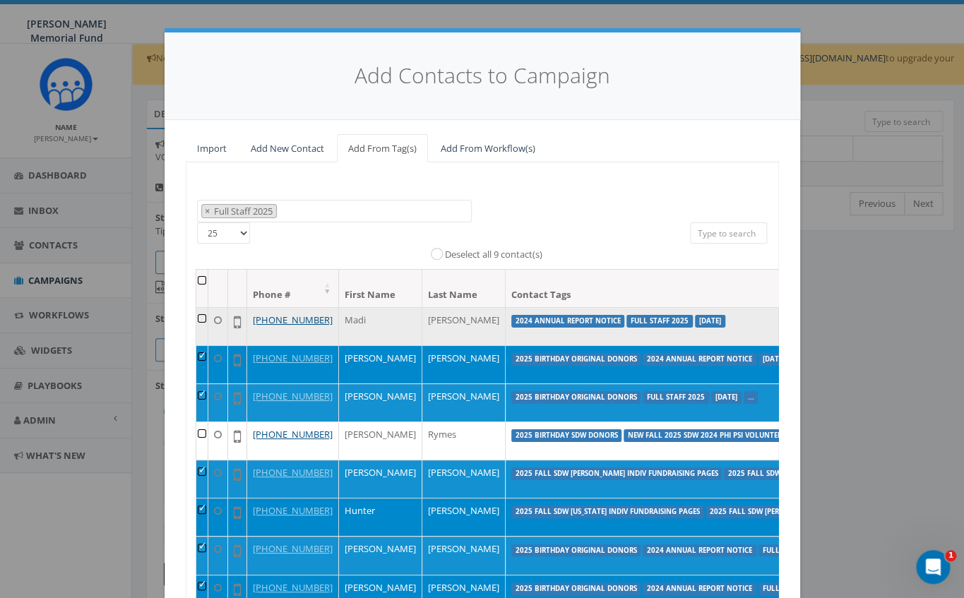
click at [201, 321] on td at bounding box center [202, 326] width 12 height 38
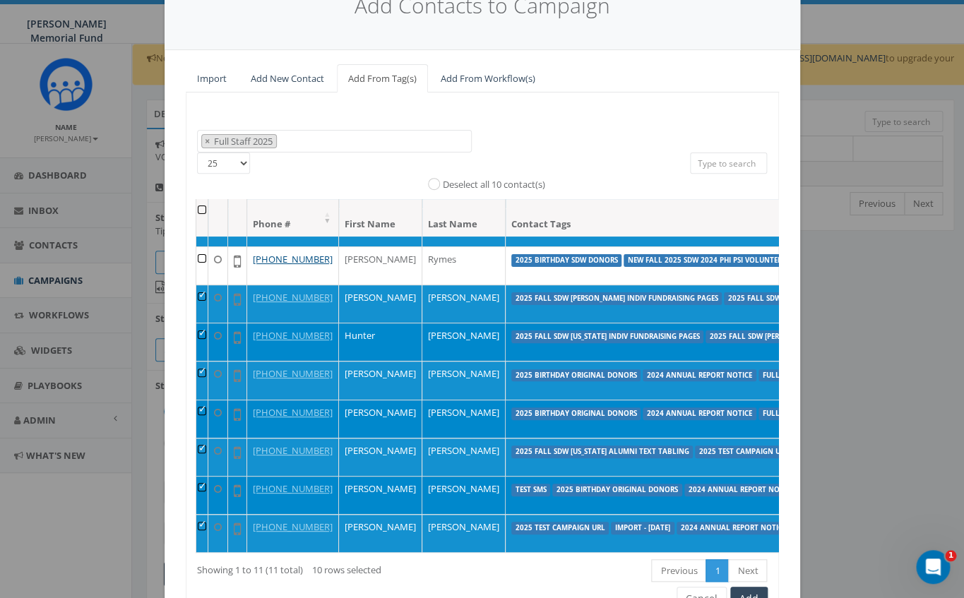
scroll to position [147, 0]
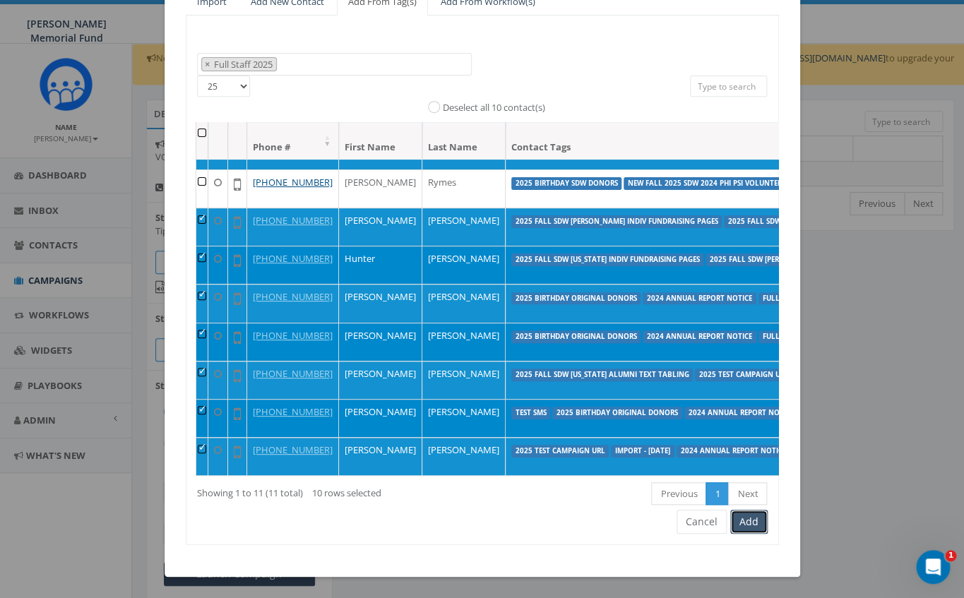
click at [757, 522] on button "Add" at bounding box center [748, 522] width 37 height 24
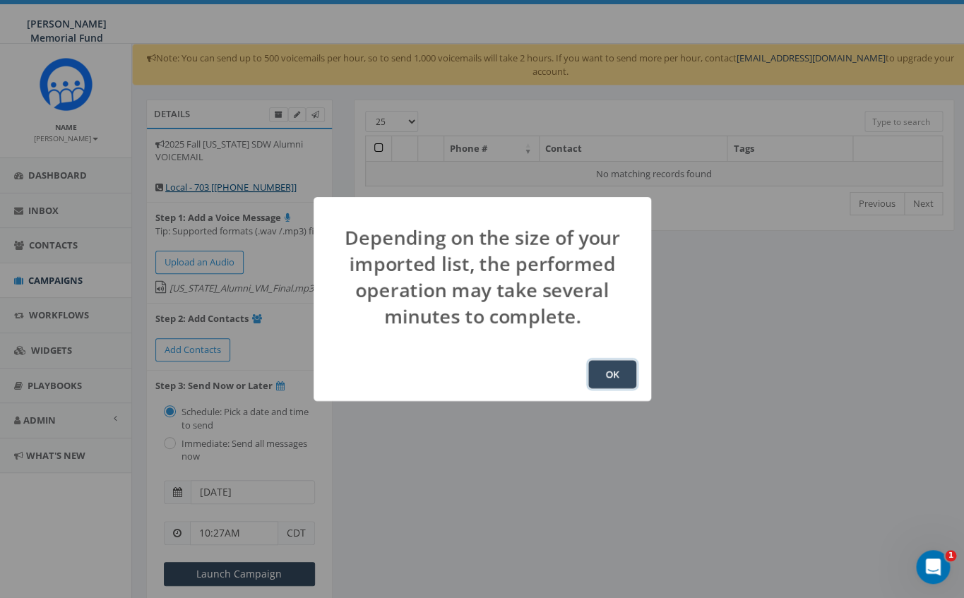
click at [615, 372] on button "OK" at bounding box center [612, 374] width 48 height 28
